Goal: Transaction & Acquisition: Purchase product/service

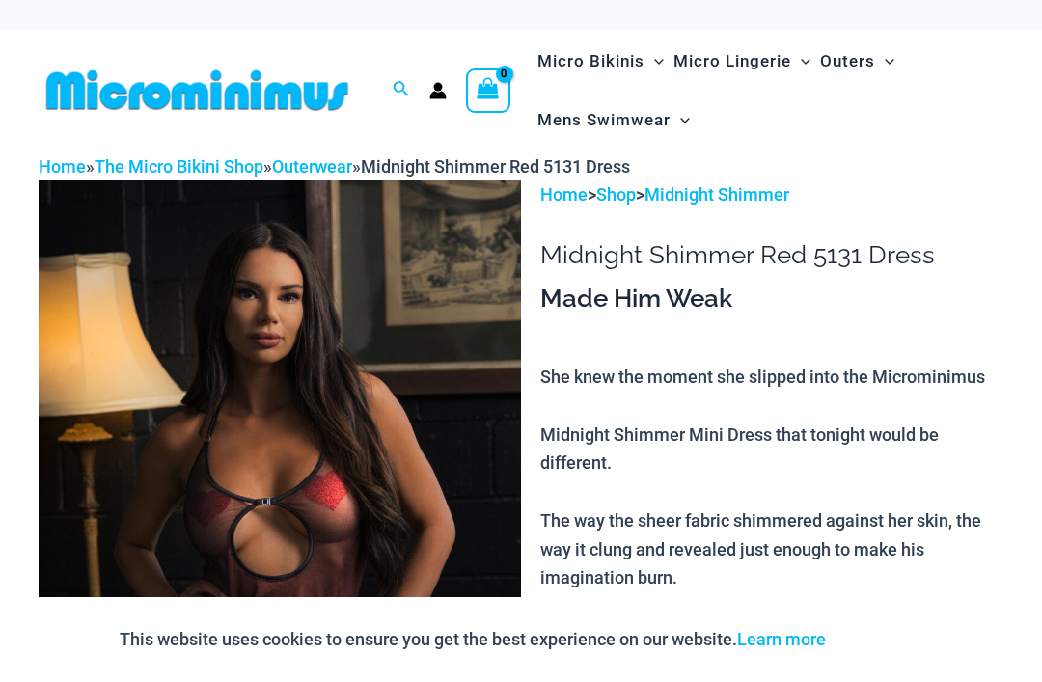
click at [296, 101] on img at bounding box center [197, 90] width 317 height 43
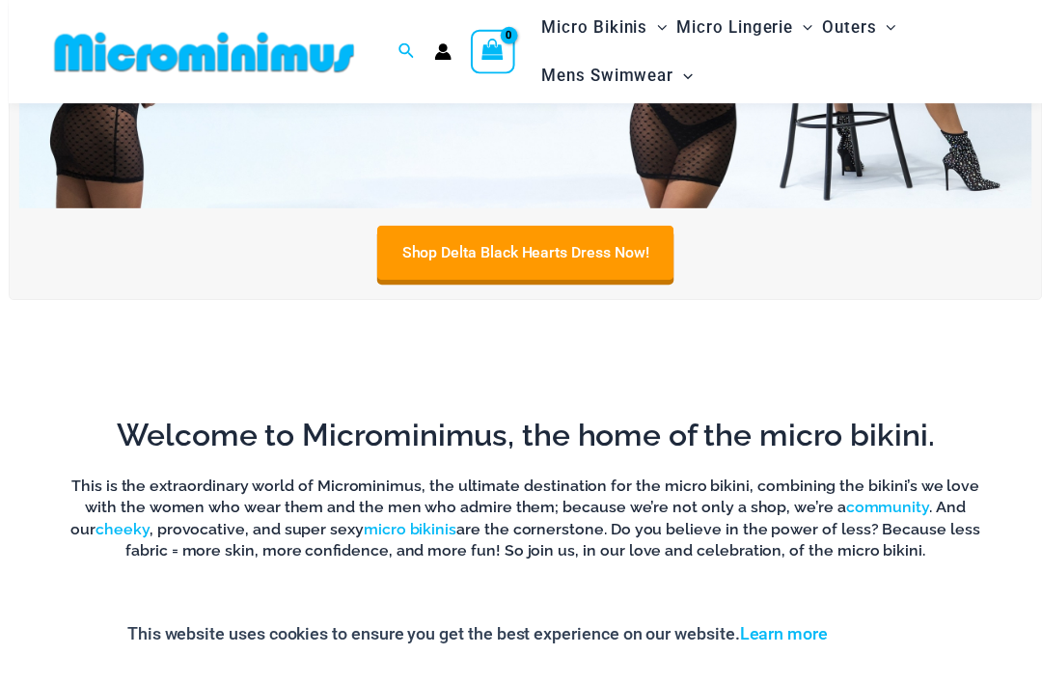
scroll to position [774, 0]
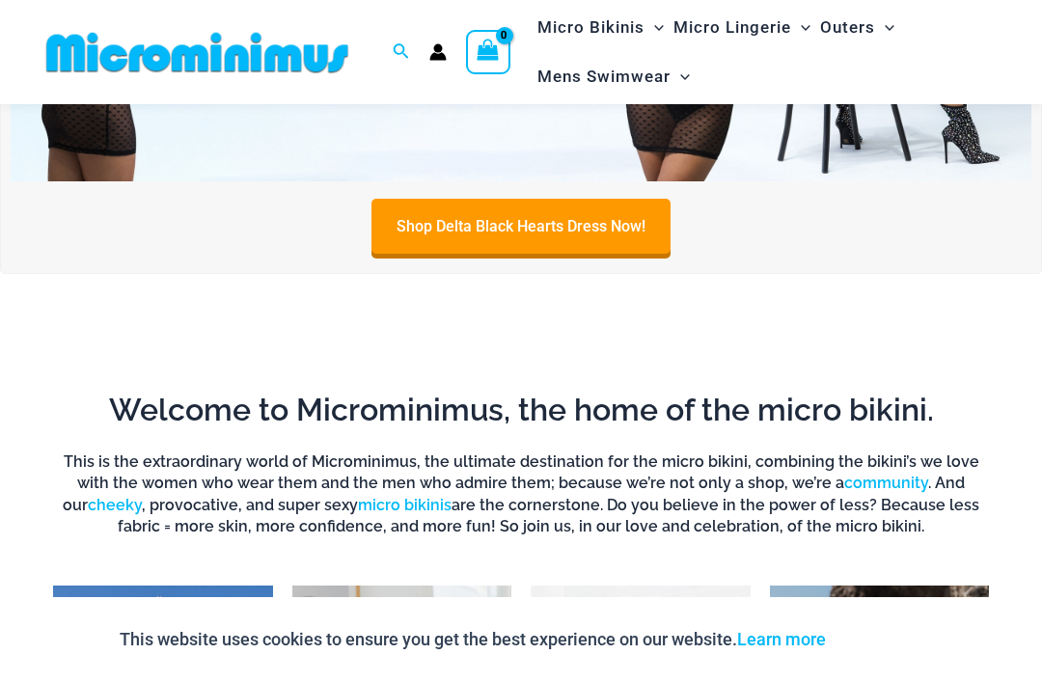
click at [636, 227] on link "Shop Delta Black Hearts Dress Now!" at bounding box center [521, 226] width 299 height 55
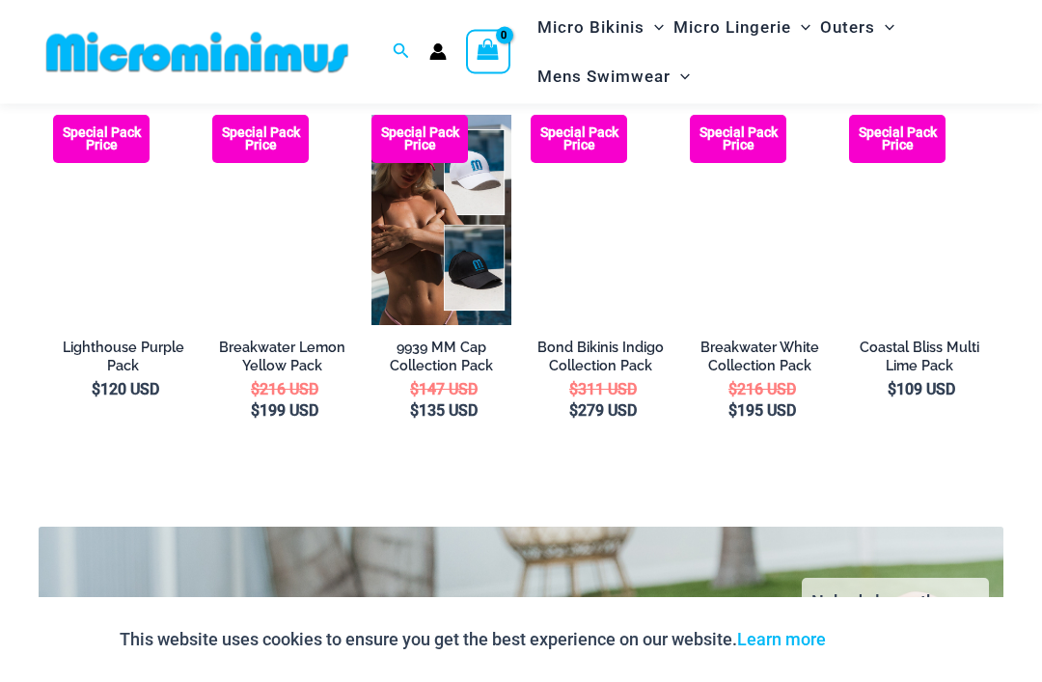
scroll to position [2976, 0]
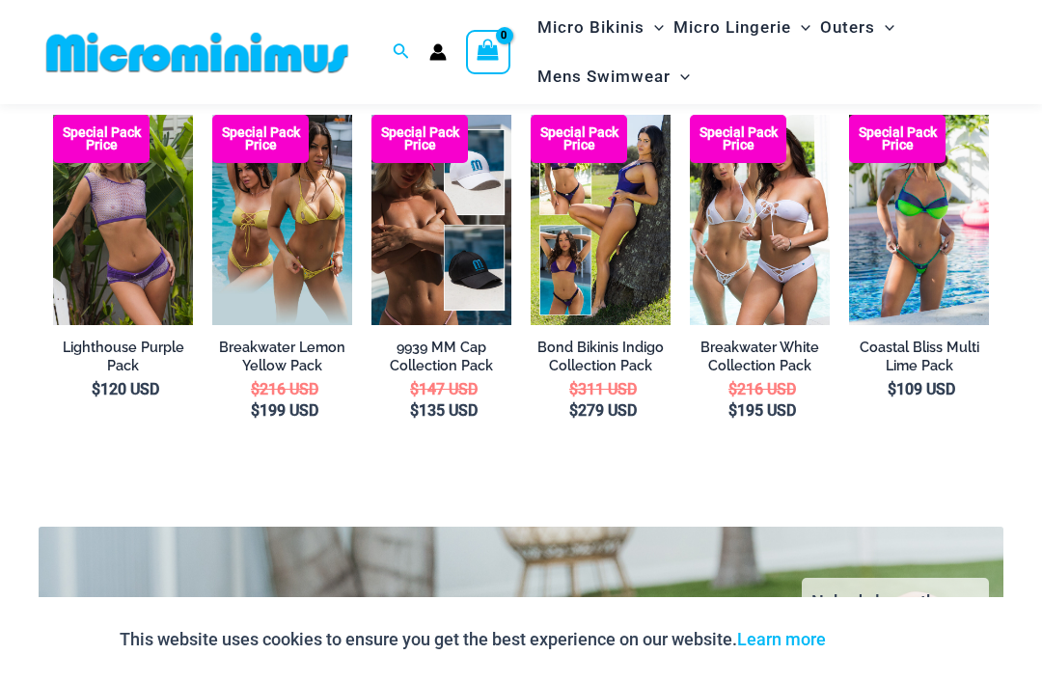
click at [849, 115] on img at bounding box center [849, 115] width 0 height 0
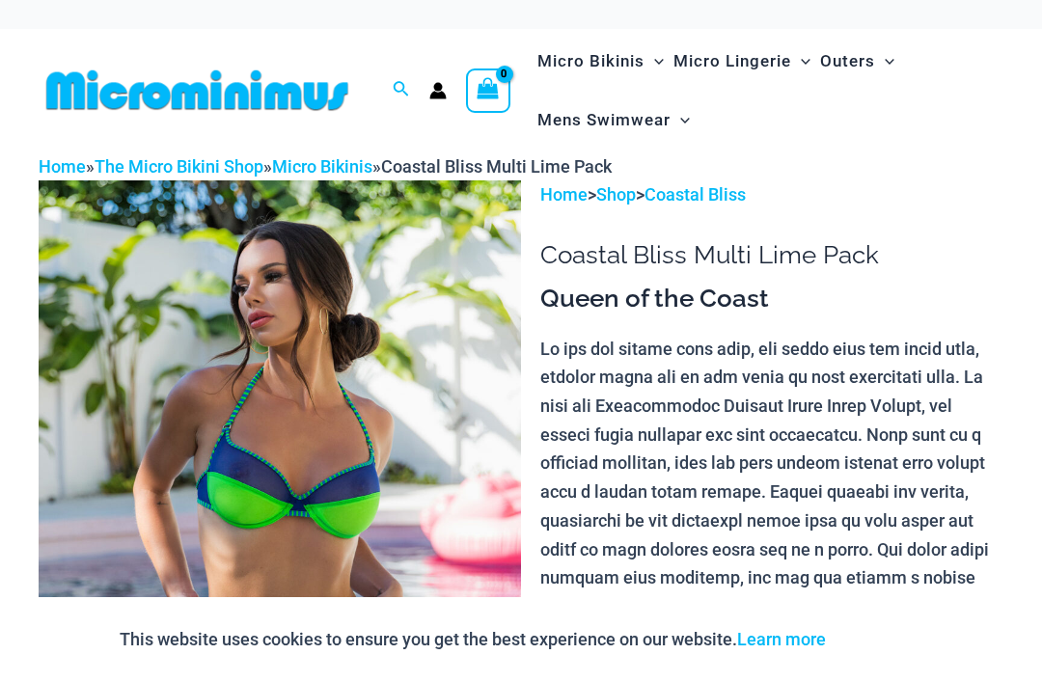
click at [57, 109] on img at bounding box center [197, 90] width 317 height 43
